Goal: Task Accomplishment & Management: Complete application form

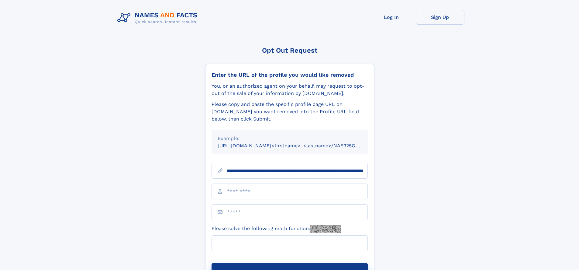
scroll to position [0, 74]
type input "**********"
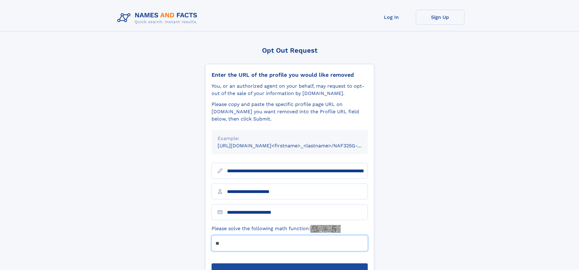
type input "**"
click at [289, 263] on button "Submit Opt Out Request" at bounding box center [290, 272] width 156 height 19
